Goal: Task Accomplishment & Management: Use online tool/utility

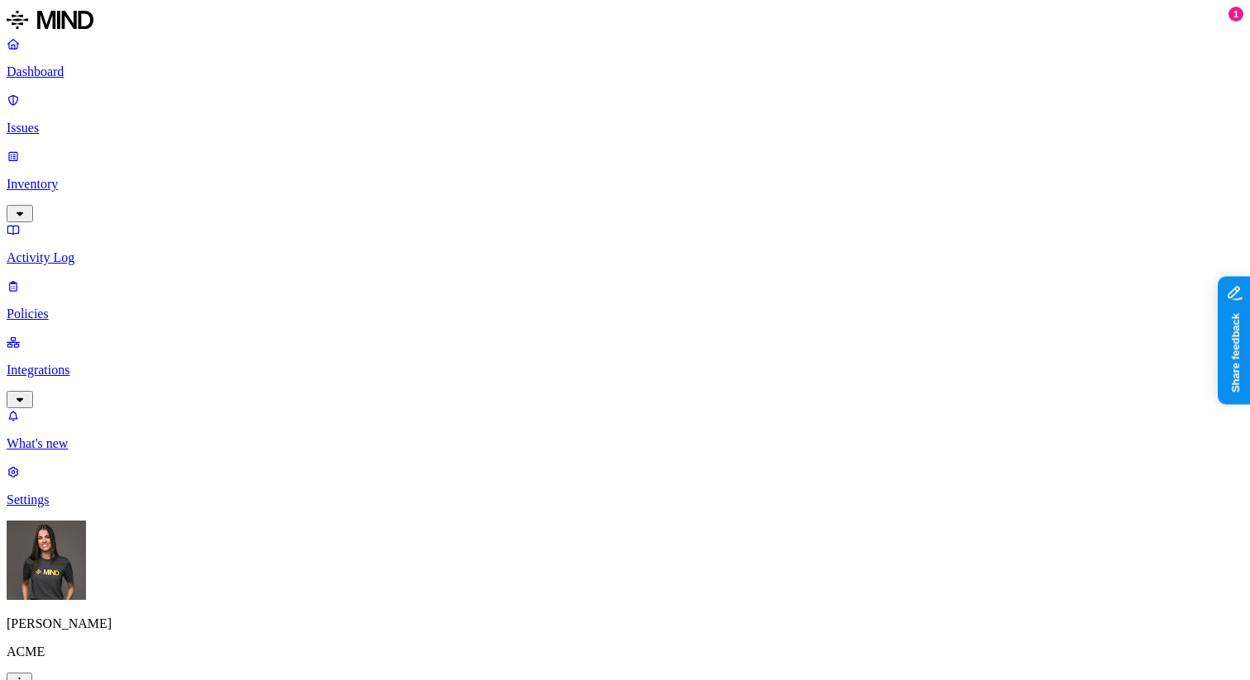
scroll to position [167, 0]
click at [532, 318] on label "Data type" at bounding box center [520, 322] width 25 height 29
